Goal: Register for event/course

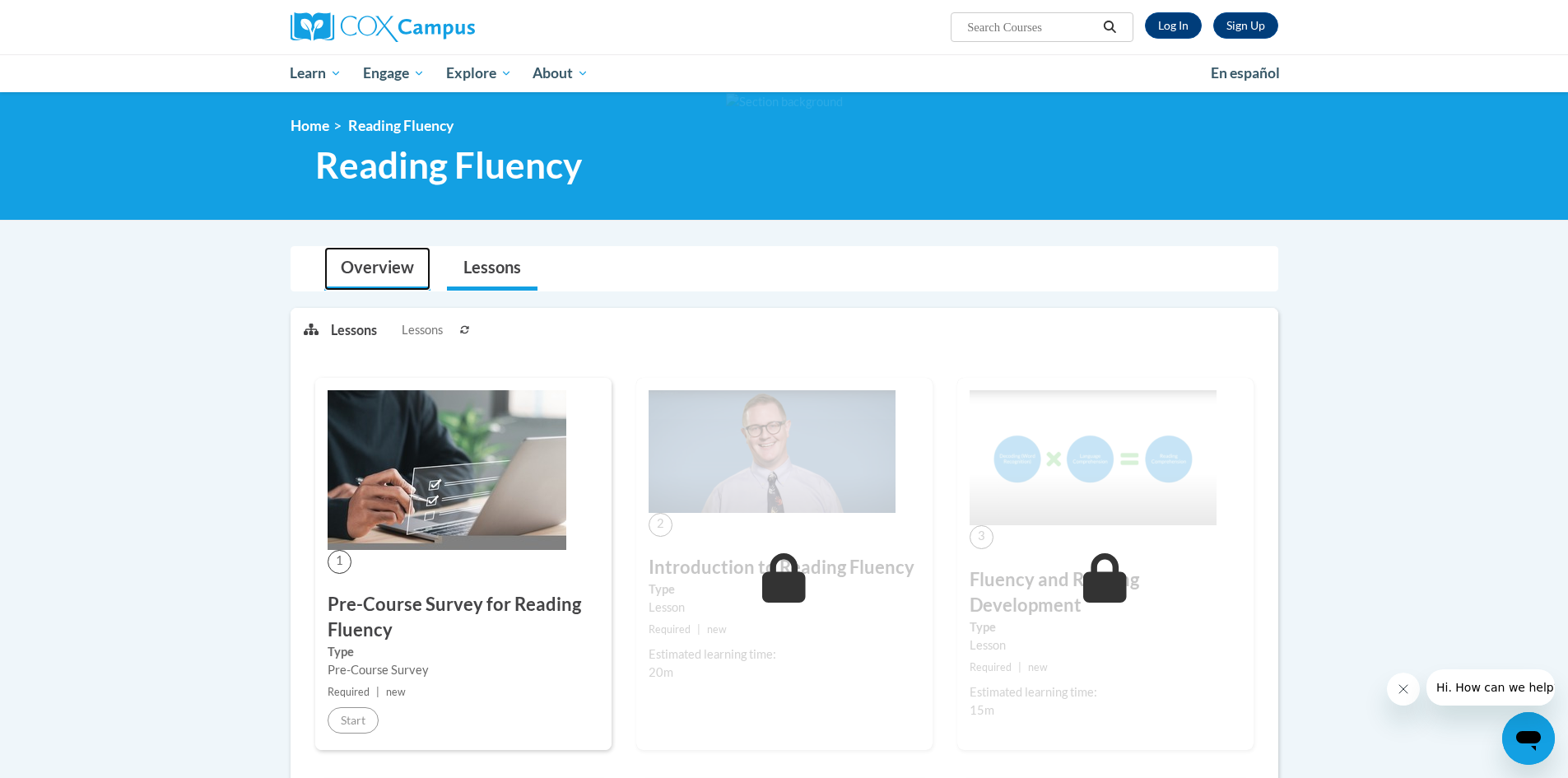
click at [396, 263] on link "Overview" at bounding box center [378, 268] width 106 height 44
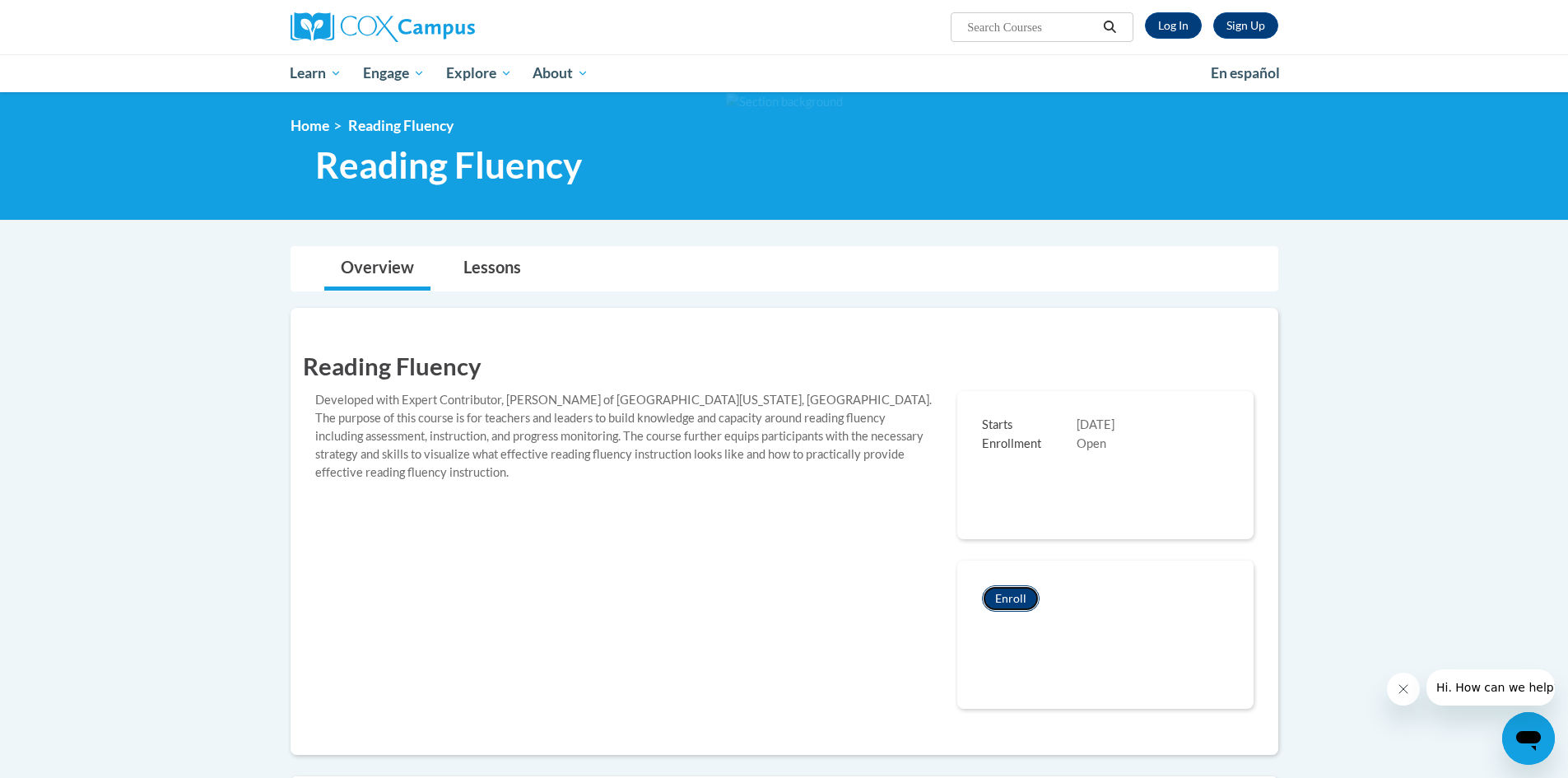
click at [1021, 595] on button "Enroll" at bounding box center [1011, 599] width 57 height 26
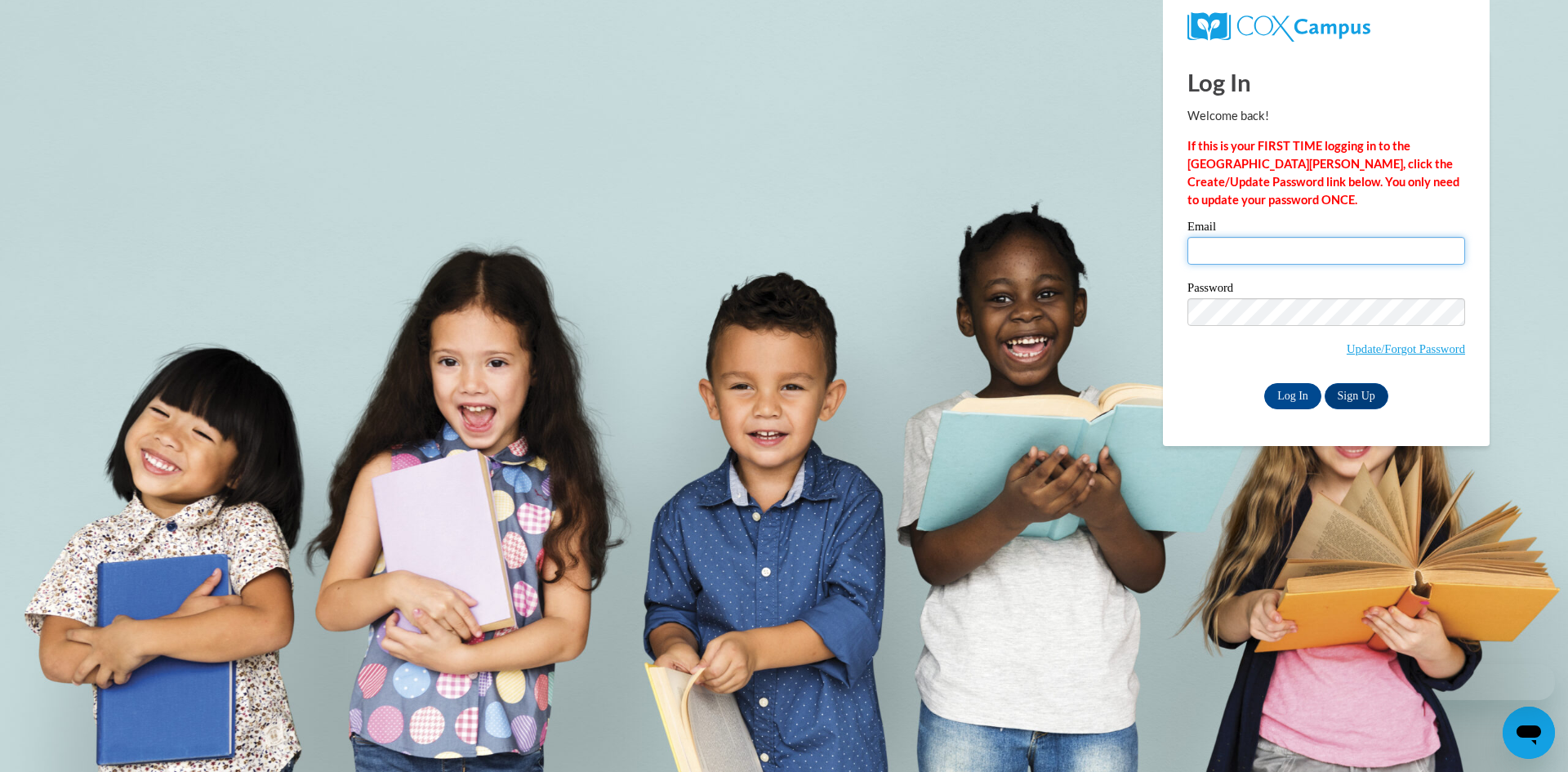
click at [1237, 249] on input "Email" at bounding box center [1326, 250] width 278 height 28
type input "wendyz.ddd@gmail.com"
click at [1281, 391] on input "Log In" at bounding box center [1293, 395] width 57 height 26
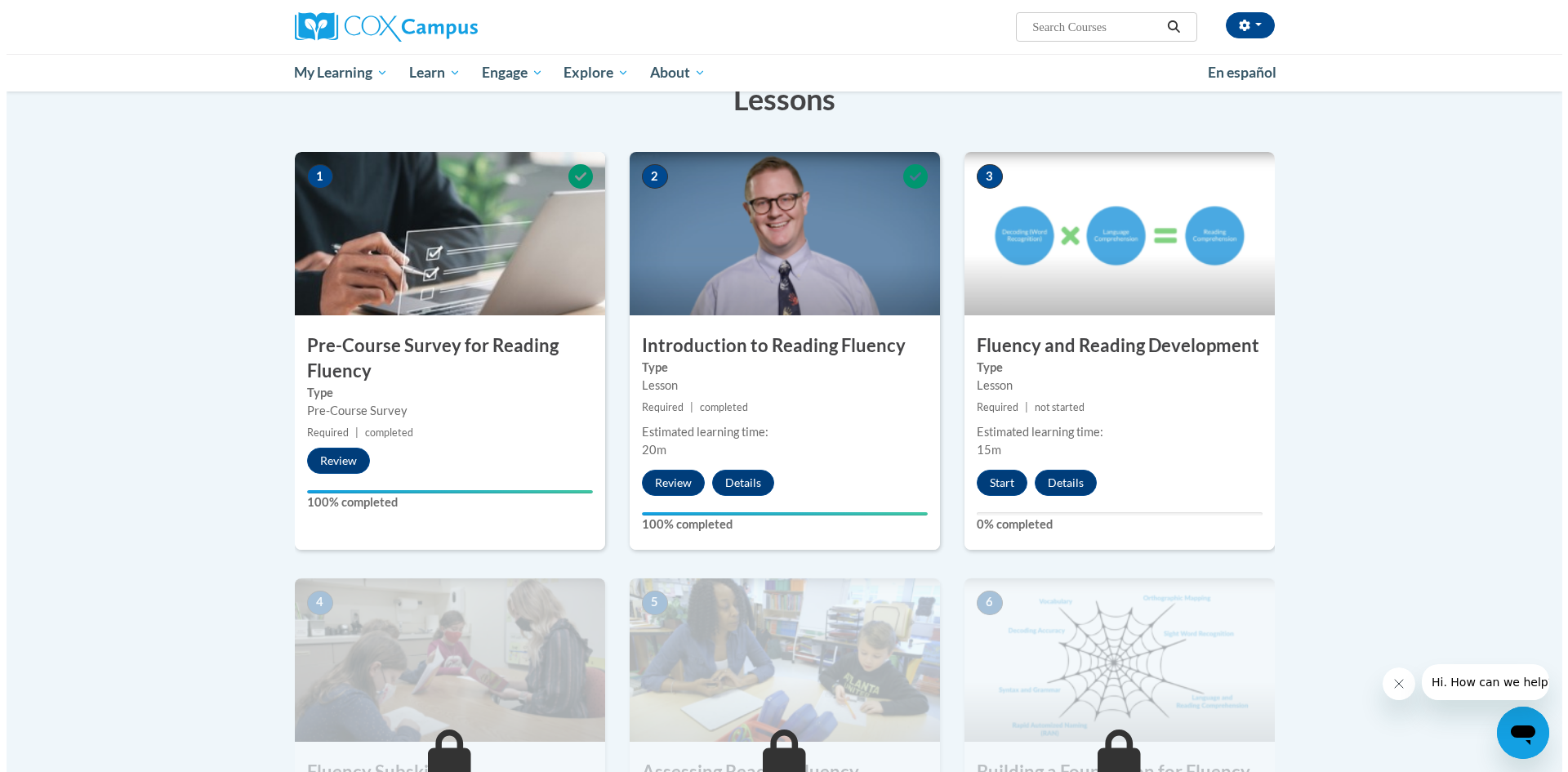
scroll to position [272, 0]
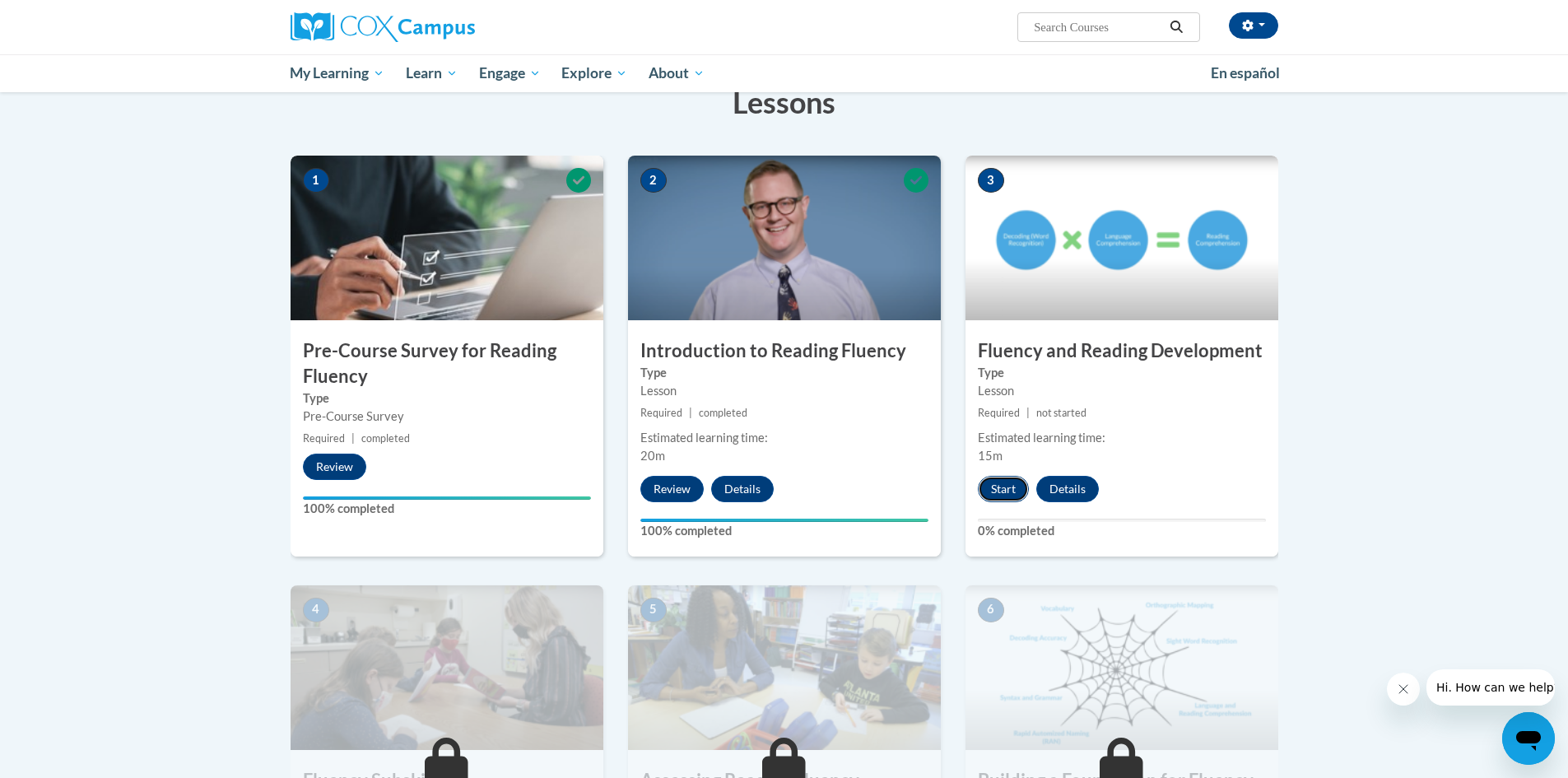
click at [1007, 489] on button "Start" at bounding box center [1003, 488] width 51 height 26
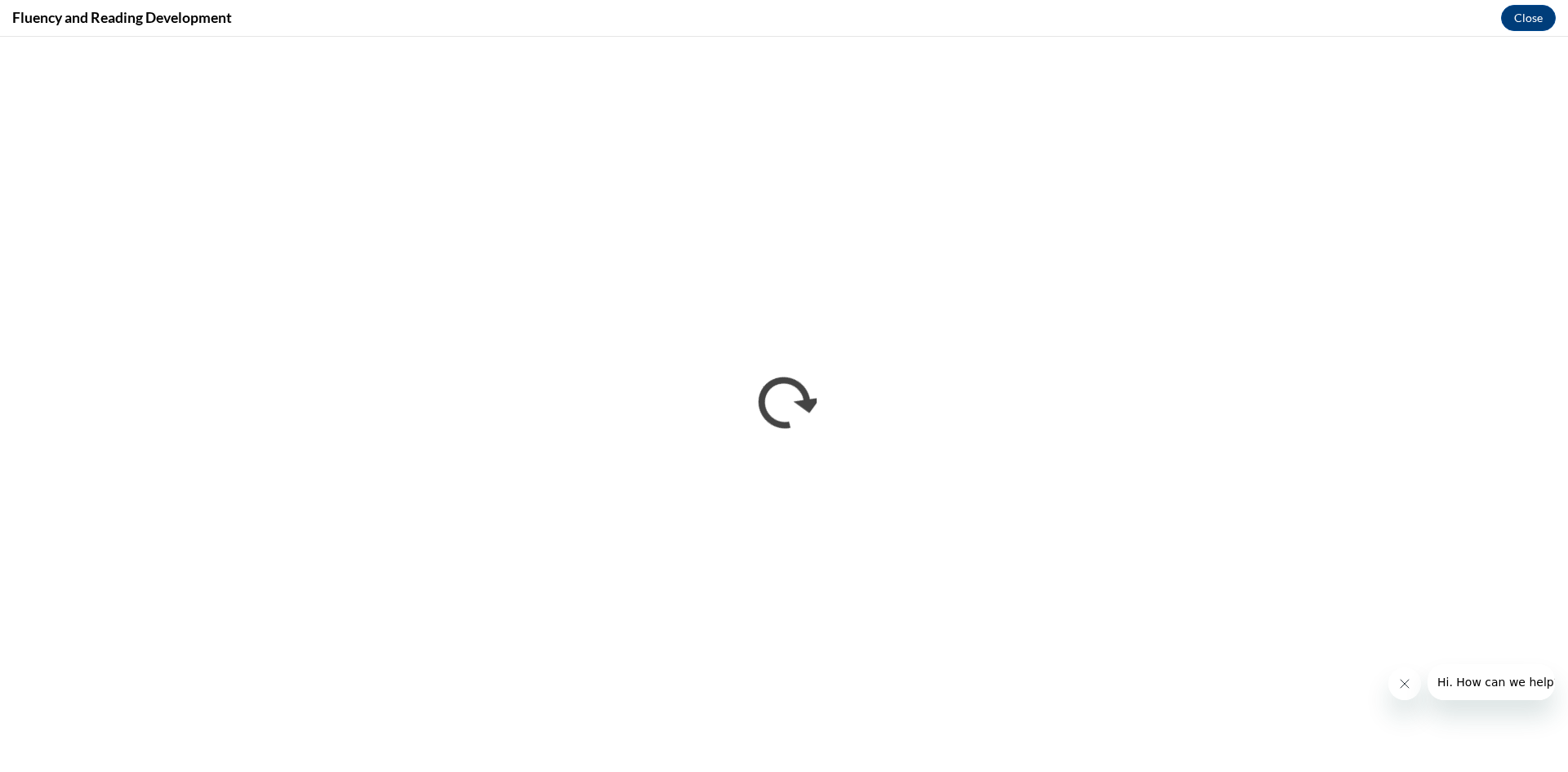
scroll to position [0, 0]
